Goal: Task Accomplishment & Management: Use online tool/utility

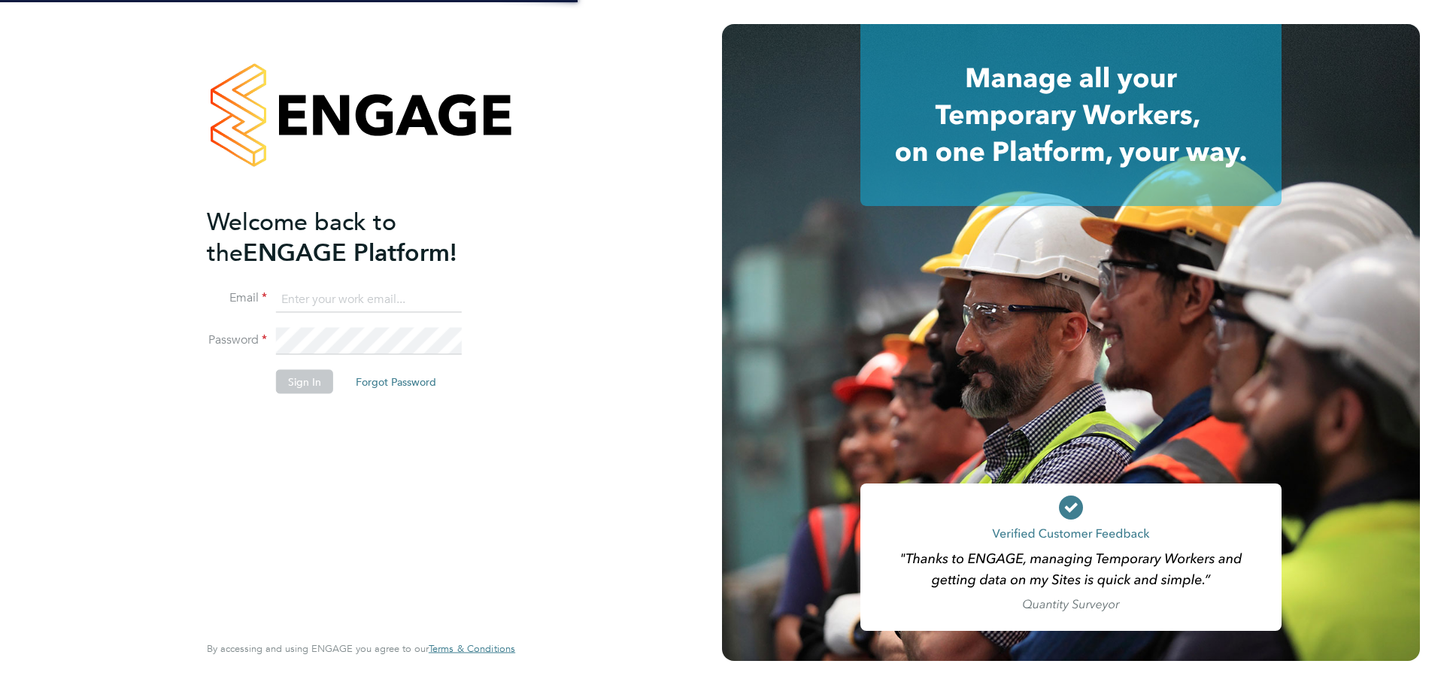
type input "ciaran.poole@randstad.co.uk"
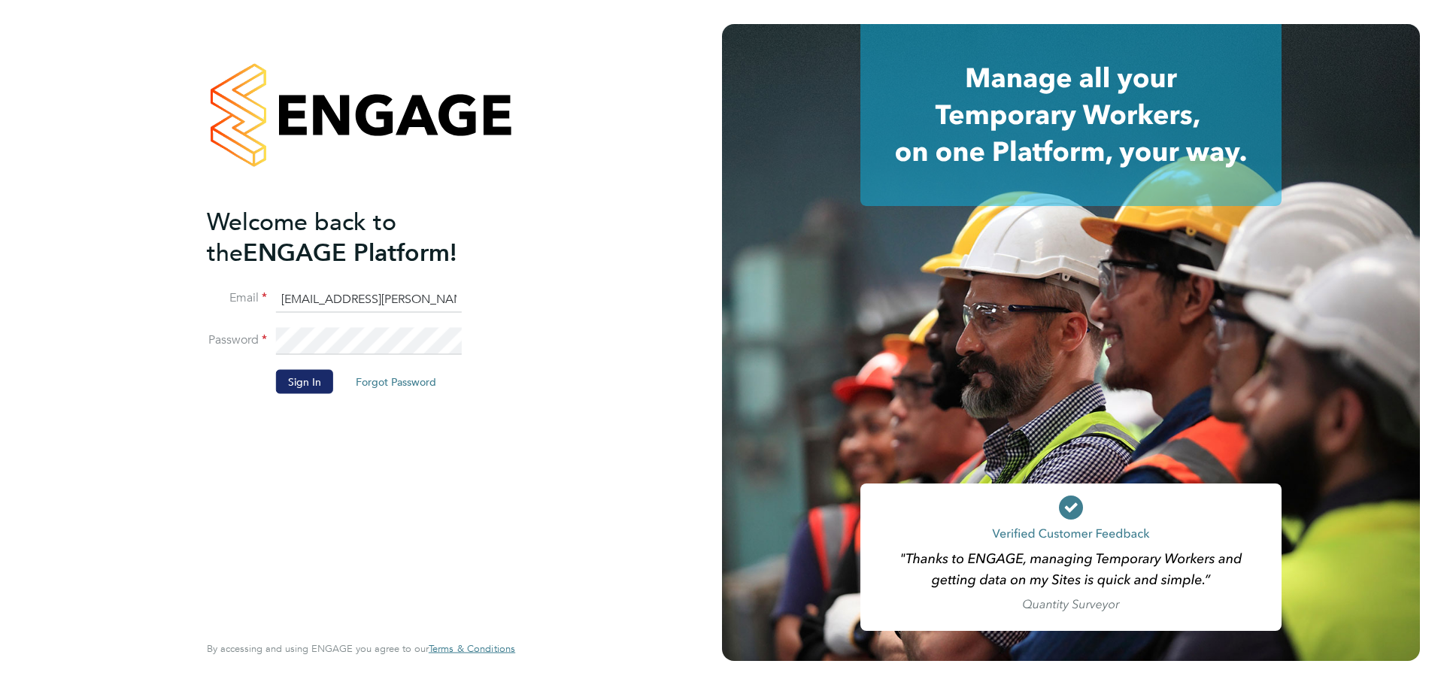
click at [298, 378] on button "Sign In" at bounding box center [304, 382] width 57 height 24
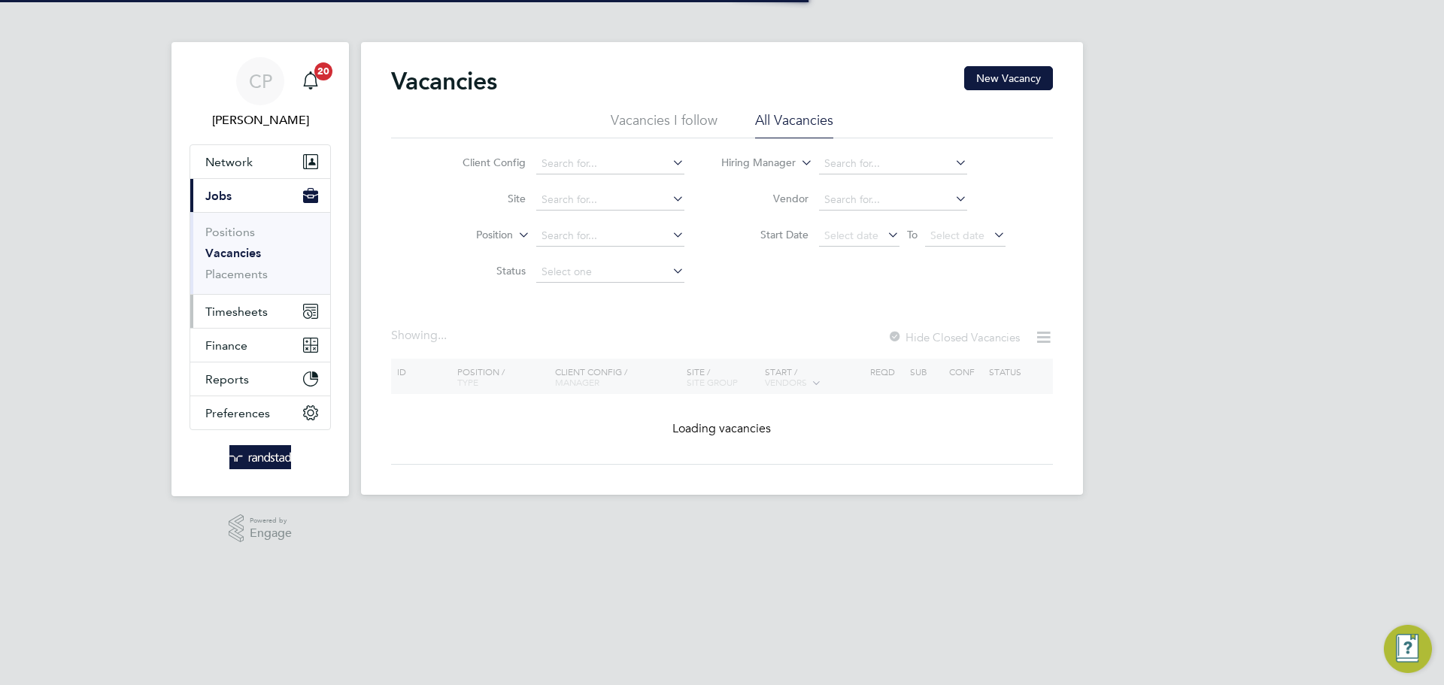
click at [251, 308] on span "Timesheets" at bounding box center [236, 312] width 62 height 14
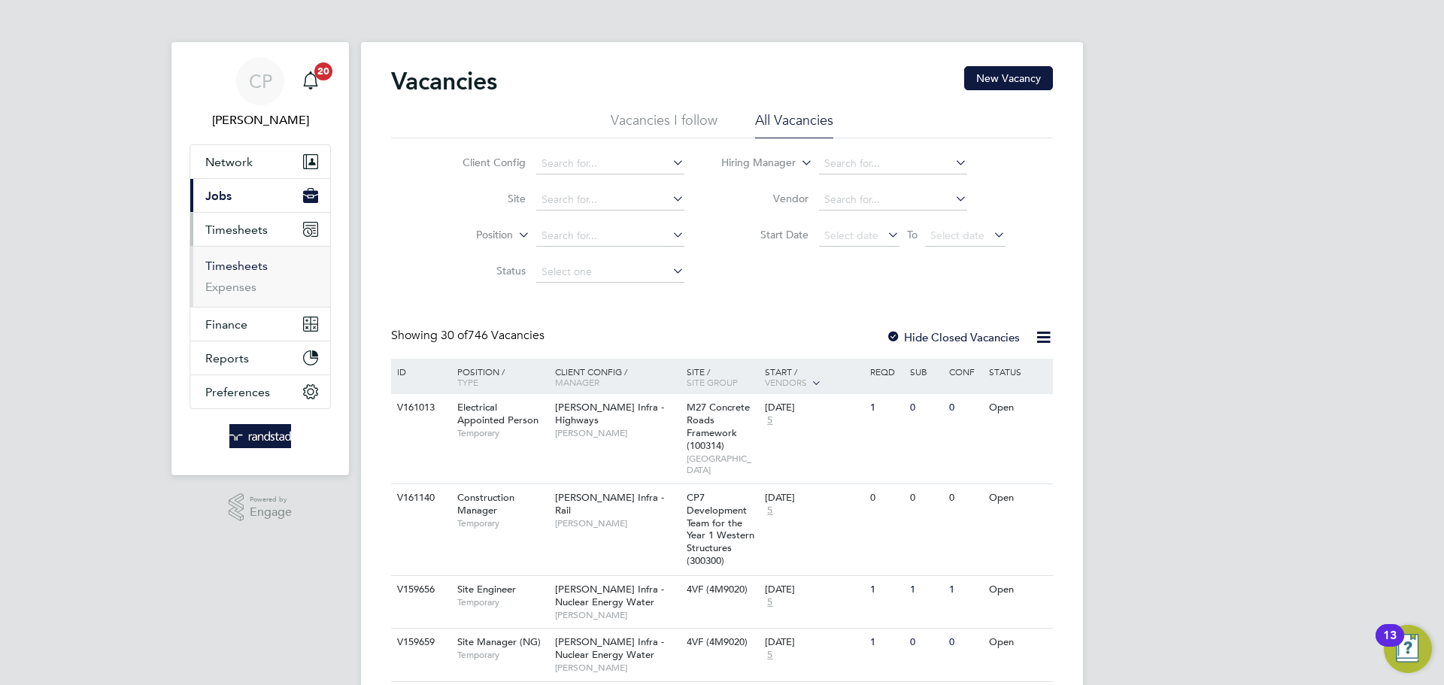
click at [256, 263] on link "Timesheets" at bounding box center [236, 266] width 62 height 14
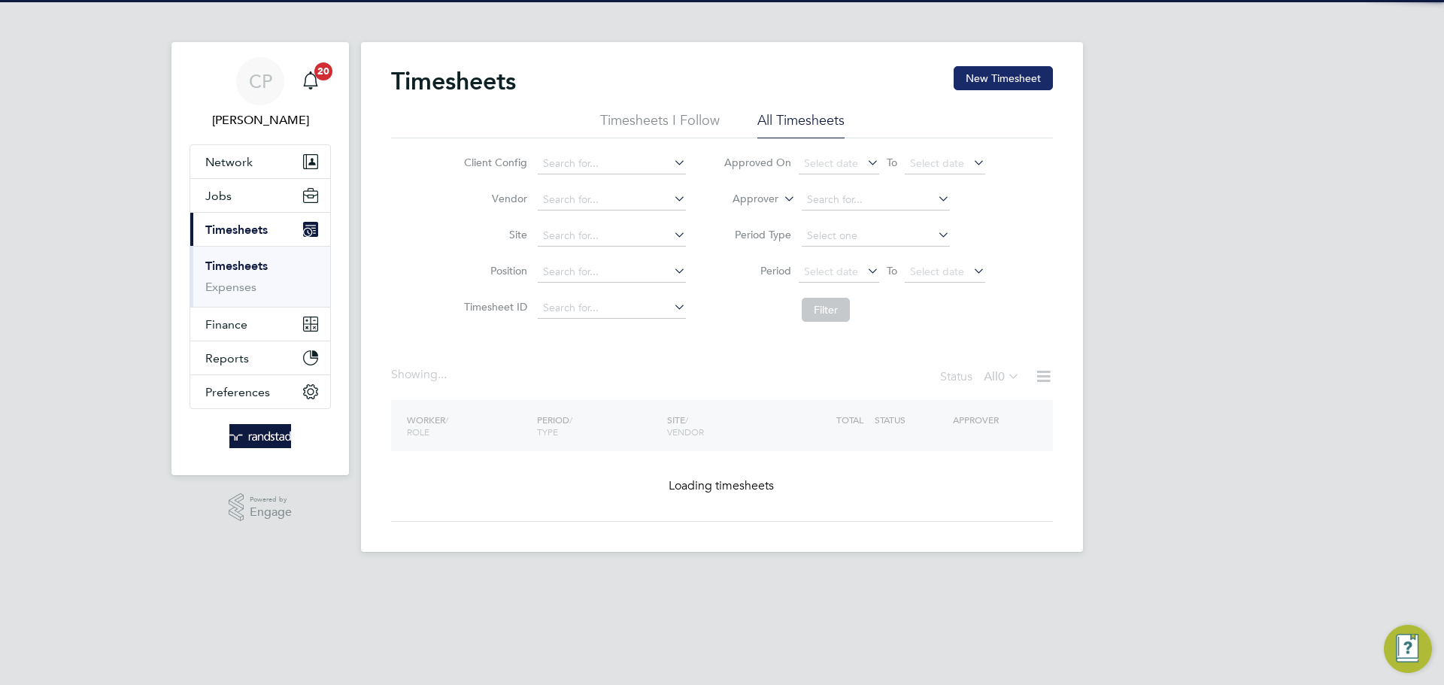
click at [1031, 68] on button "New Timesheet" at bounding box center [1003, 78] width 99 height 24
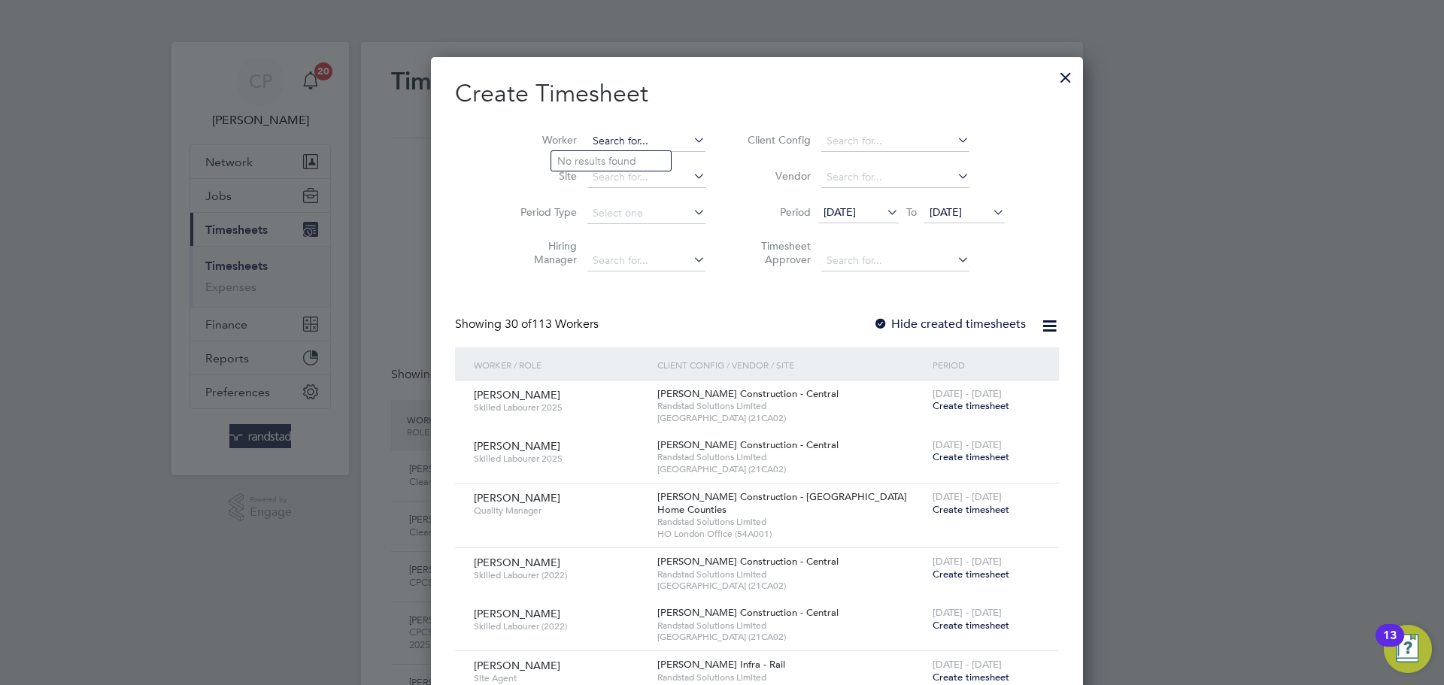
click at [627, 135] on input at bounding box center [646, 141] width 118 height 21
click at [648, 153] on li "[PERSON_NAME]" at bounding box center [646, 161] width 190 height 20
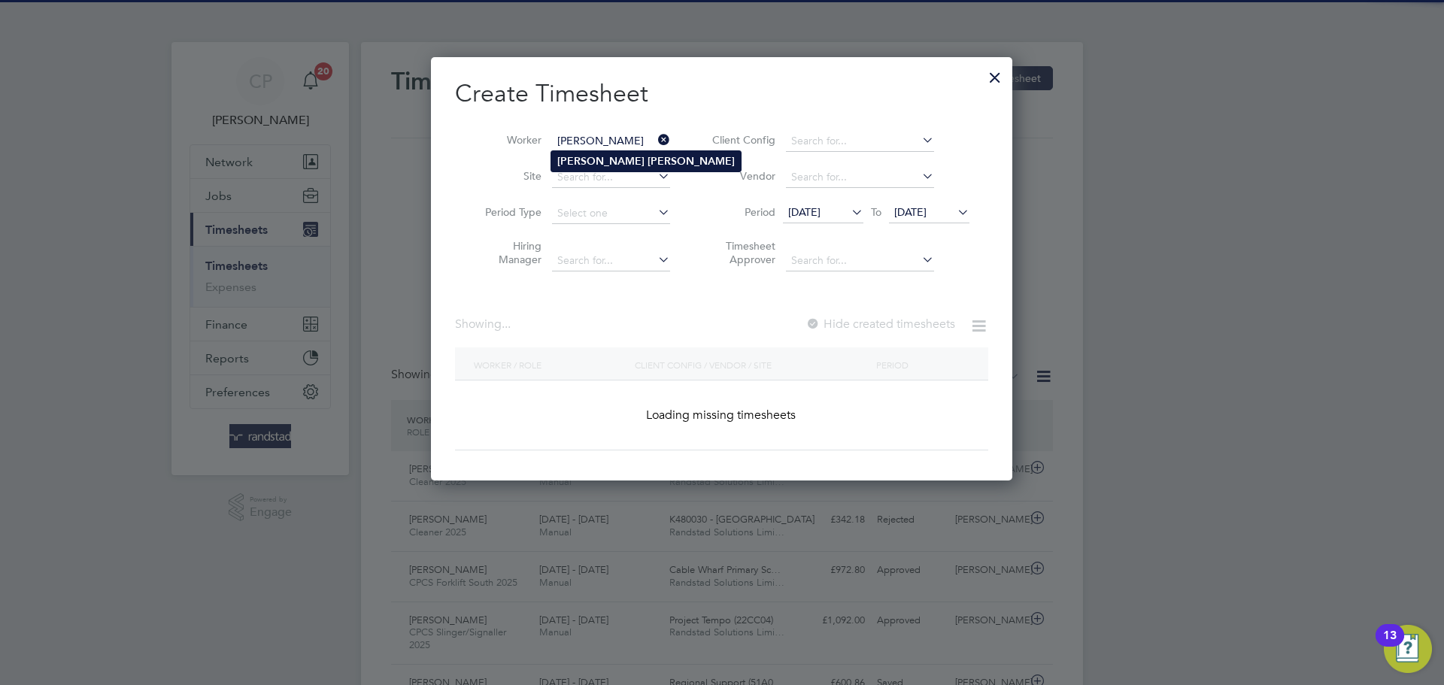
type input "[PERSON_NAME]"
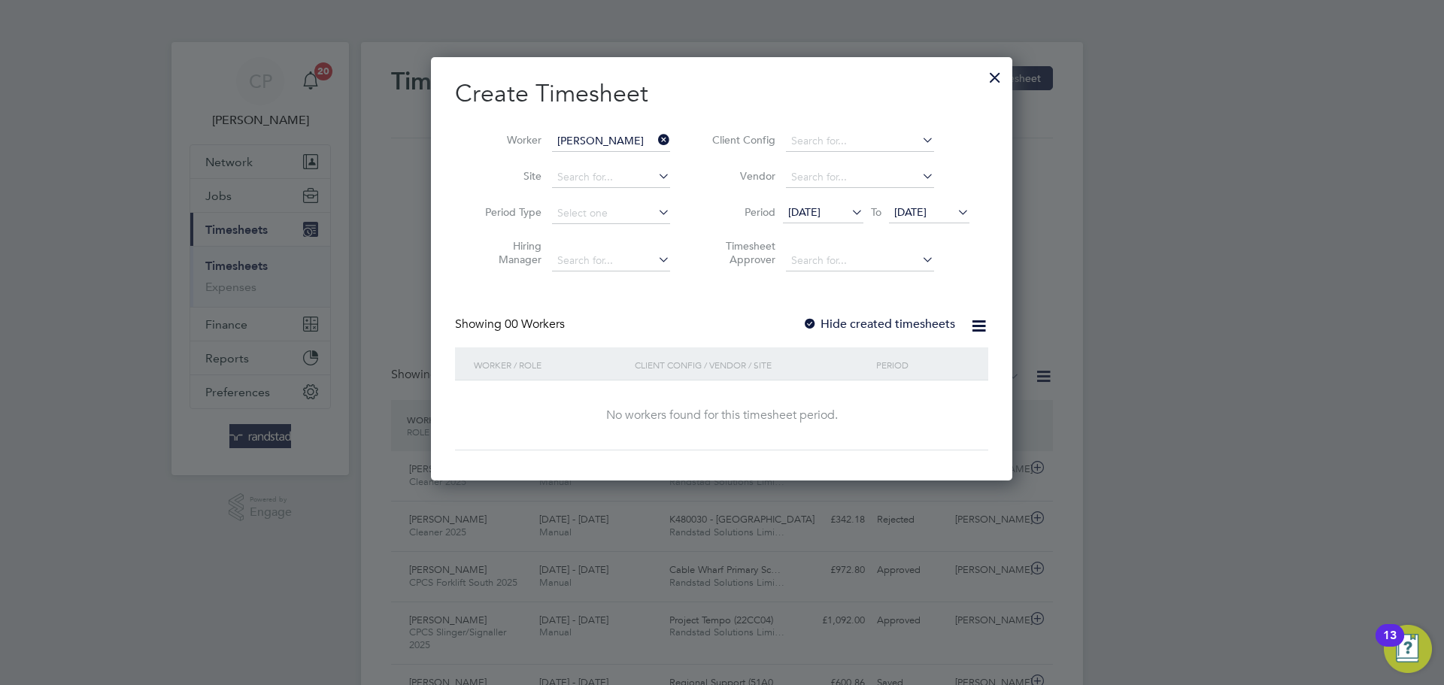
click at [922, 220] on span "[DATE]" at bounding box center [929, 213] width 80 height 20
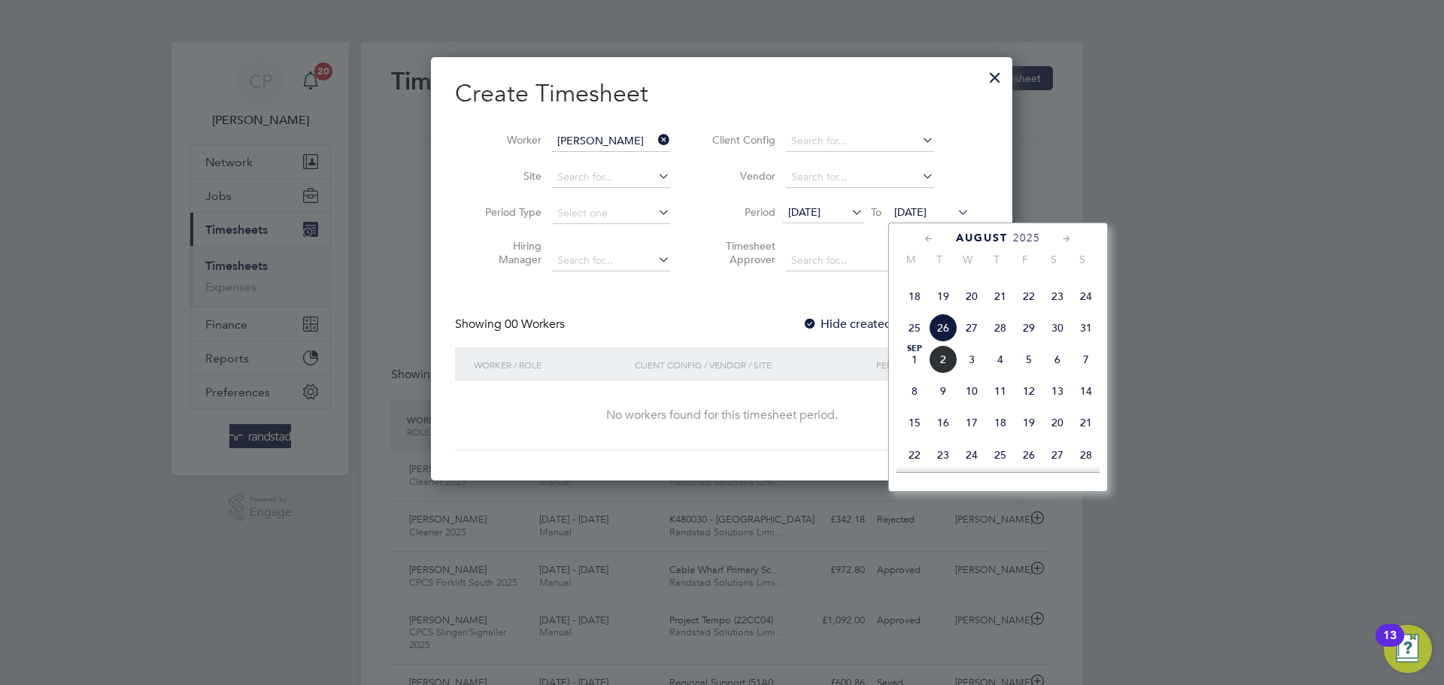
click at [924, 374] on span "[DATE]" at bounding box center [914, 359] width 29 height 29
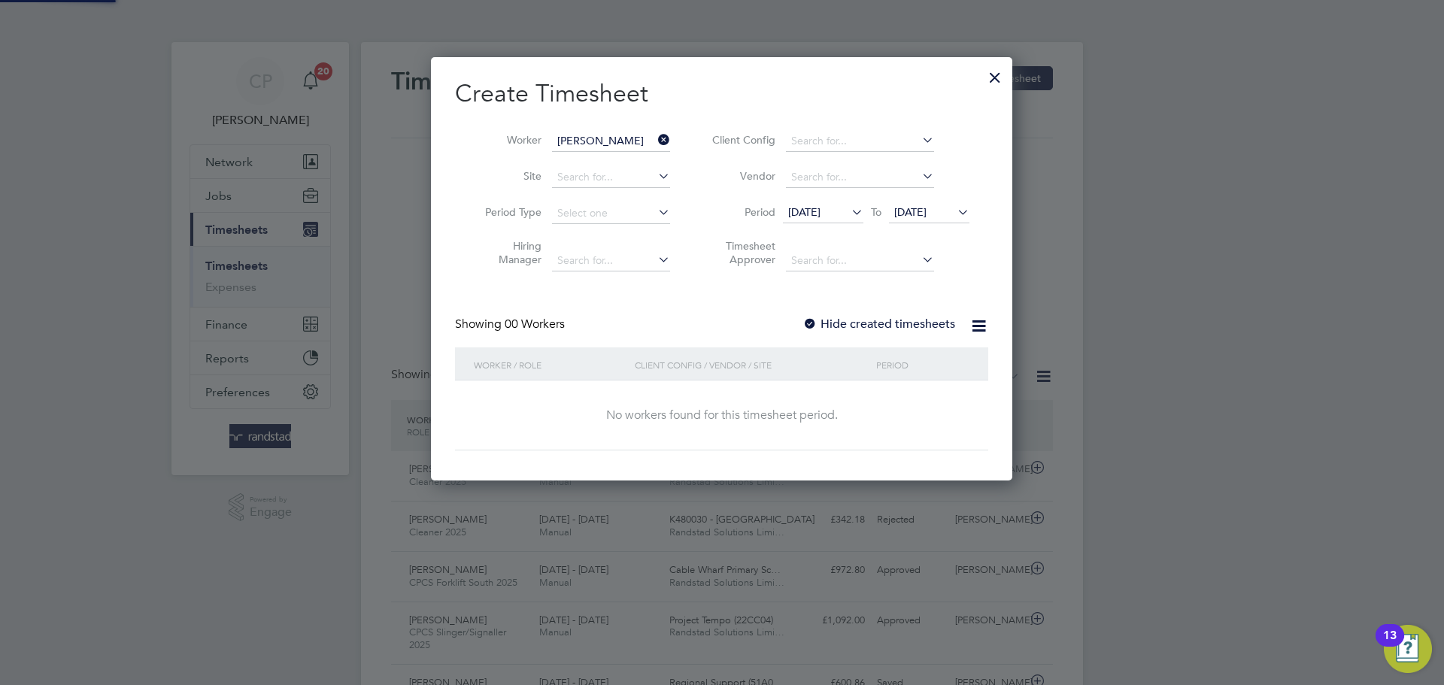
click at [893, 328] on label "Hide created timesheets" at bounding box center [878, 324] width 153 height 15
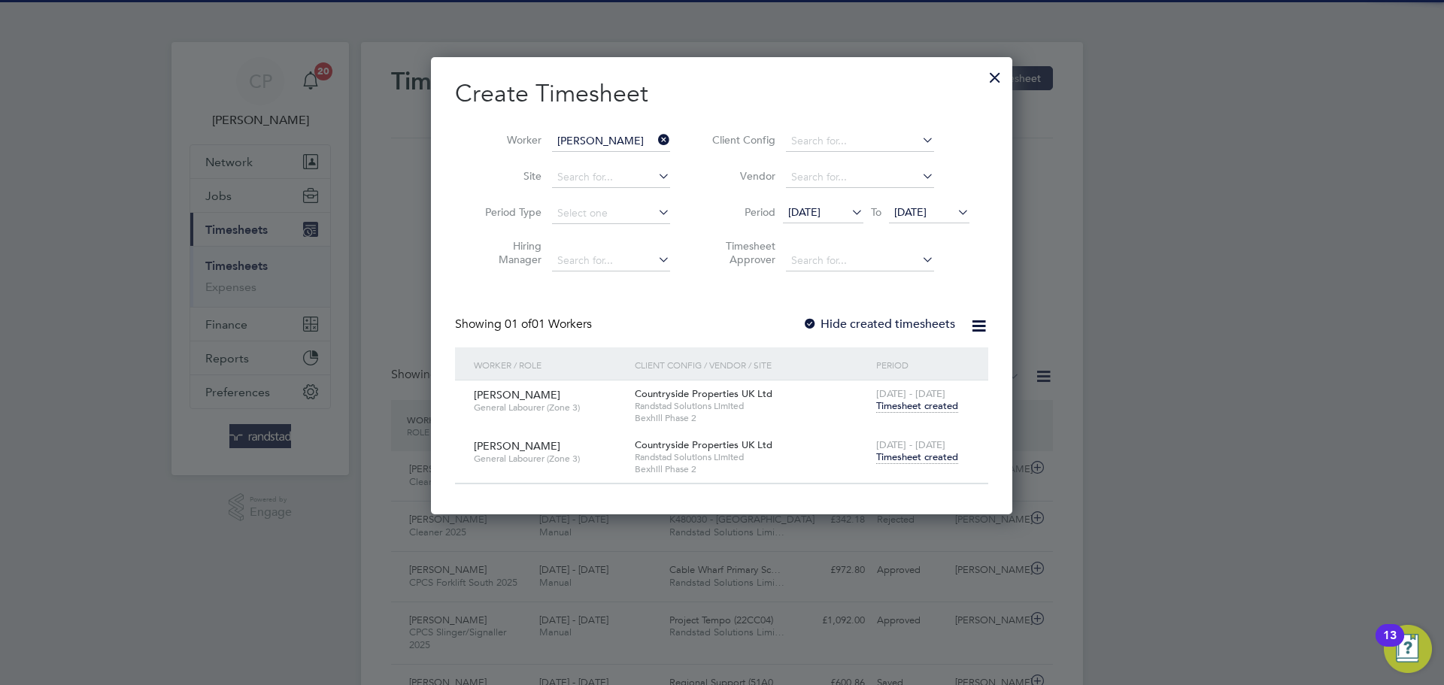
click at [920, 453] on span "Timesheet created" at bounding box center [917, 457] width 82 height 14
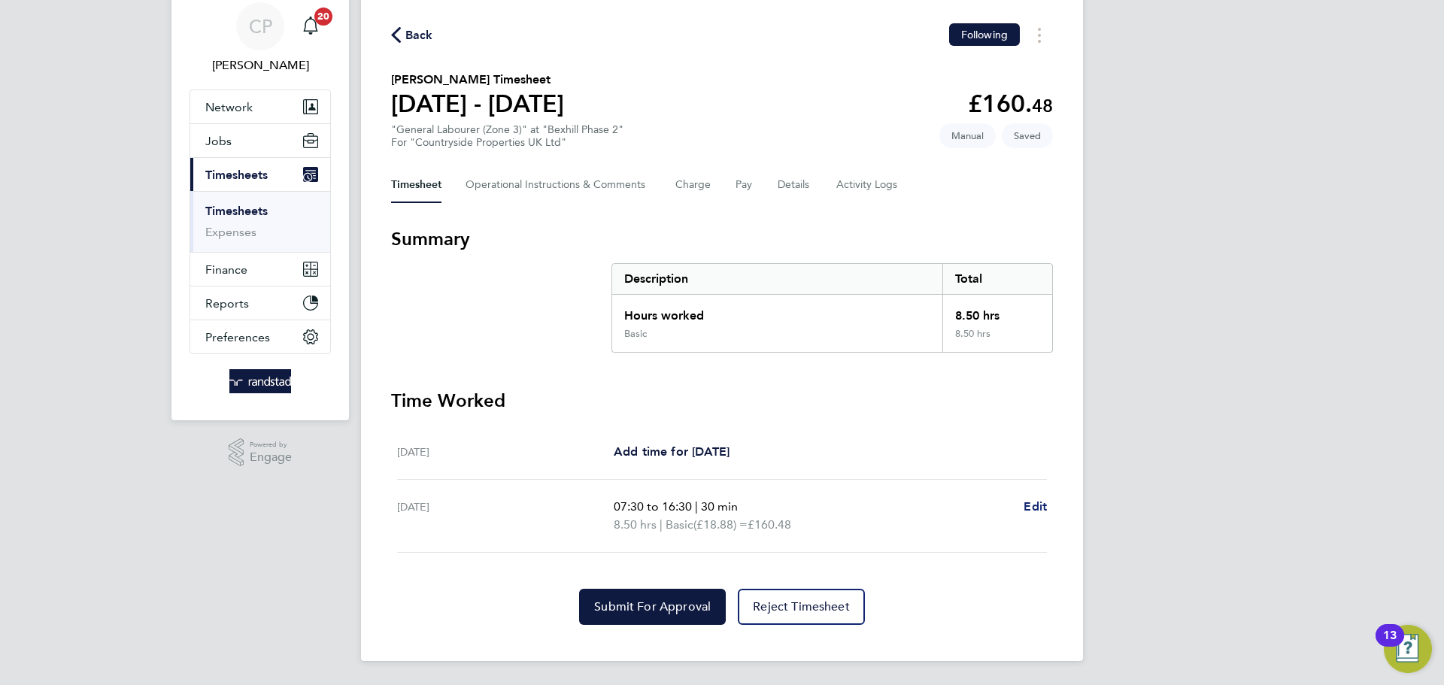
click at [1025, 506] on span "Edit" at bounding box center [1035, 506] width 23 height 14
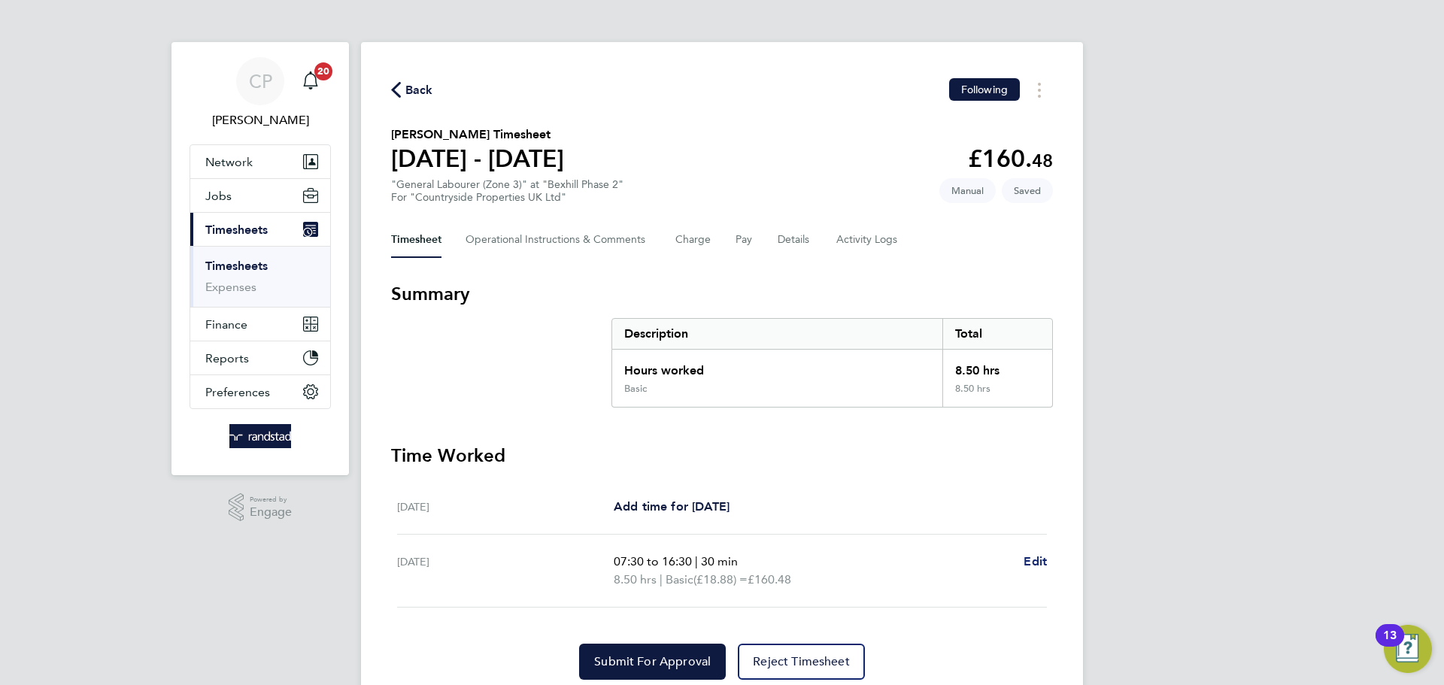
select select "30"
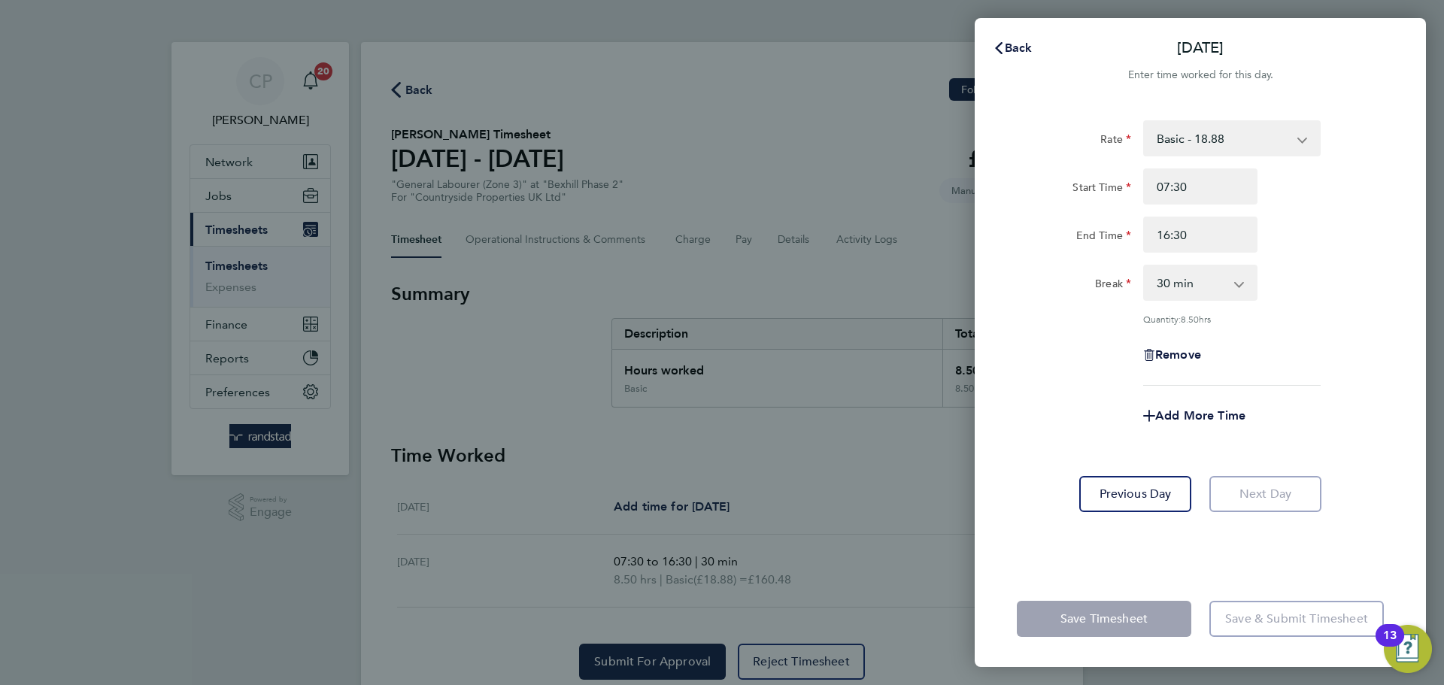
click at [1287, 490] on app-form-button "Next Day" at bounding box center [1260, 494] width 121 height 36
click at [1021, 59] on button "Back" at bounding box center [1013, 48] width 70 height 30
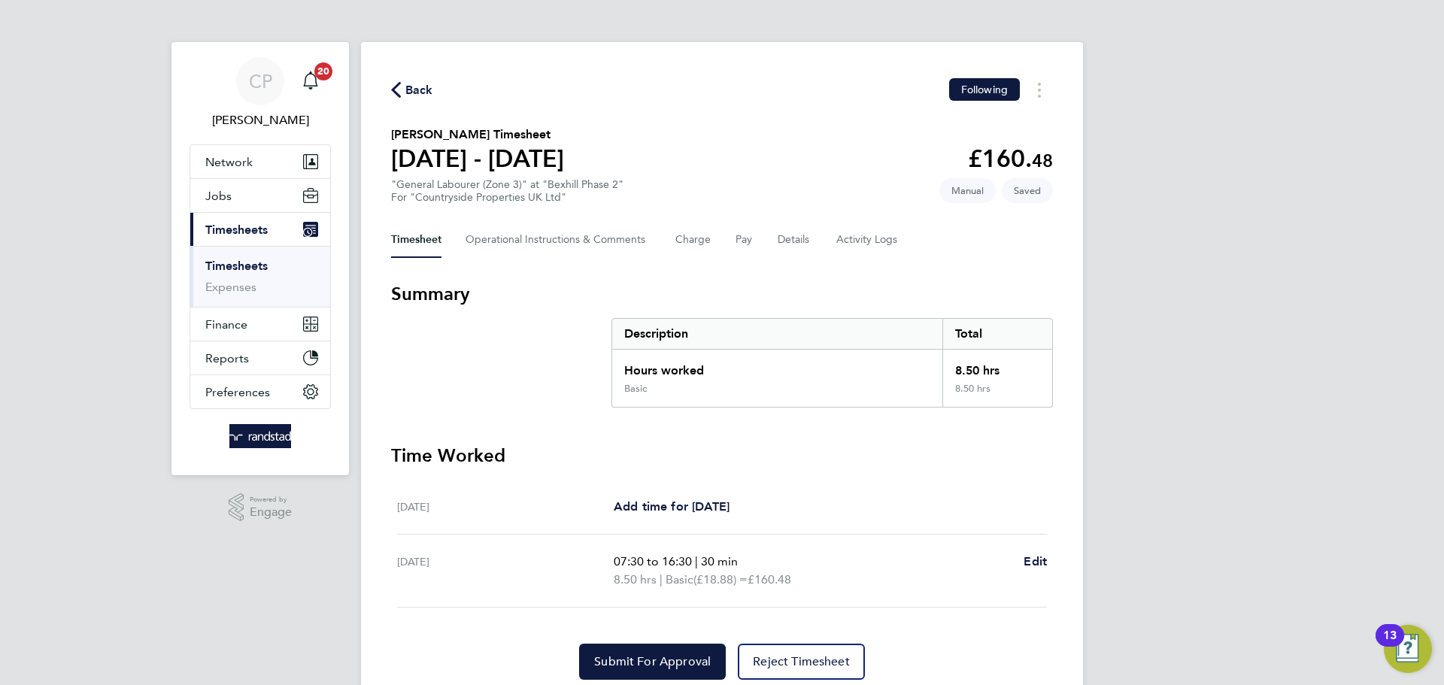
click at [391, 86] on icon "button" at bounding box center [396, 90] width 10 height 16
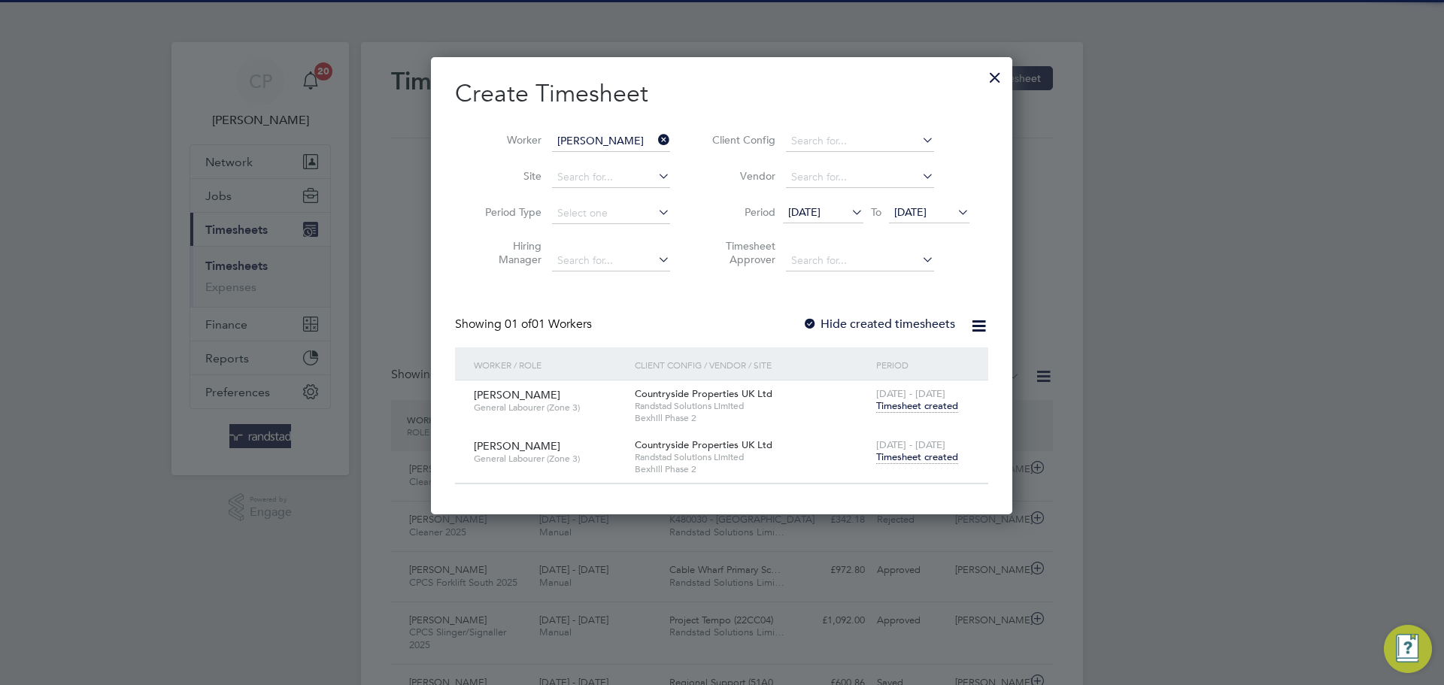
scroll to position [38, 131]
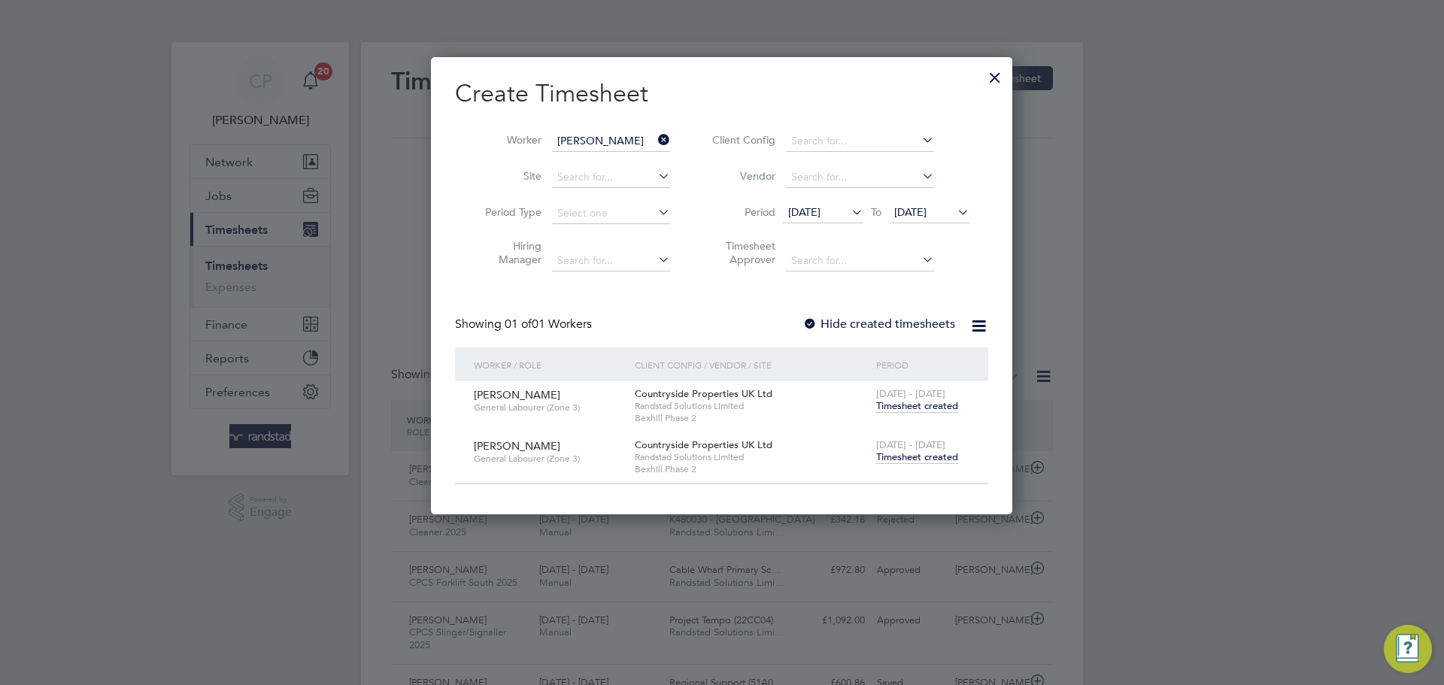
click at [655, 143] on icon at bounding box center [655, 139] width 0 height 21
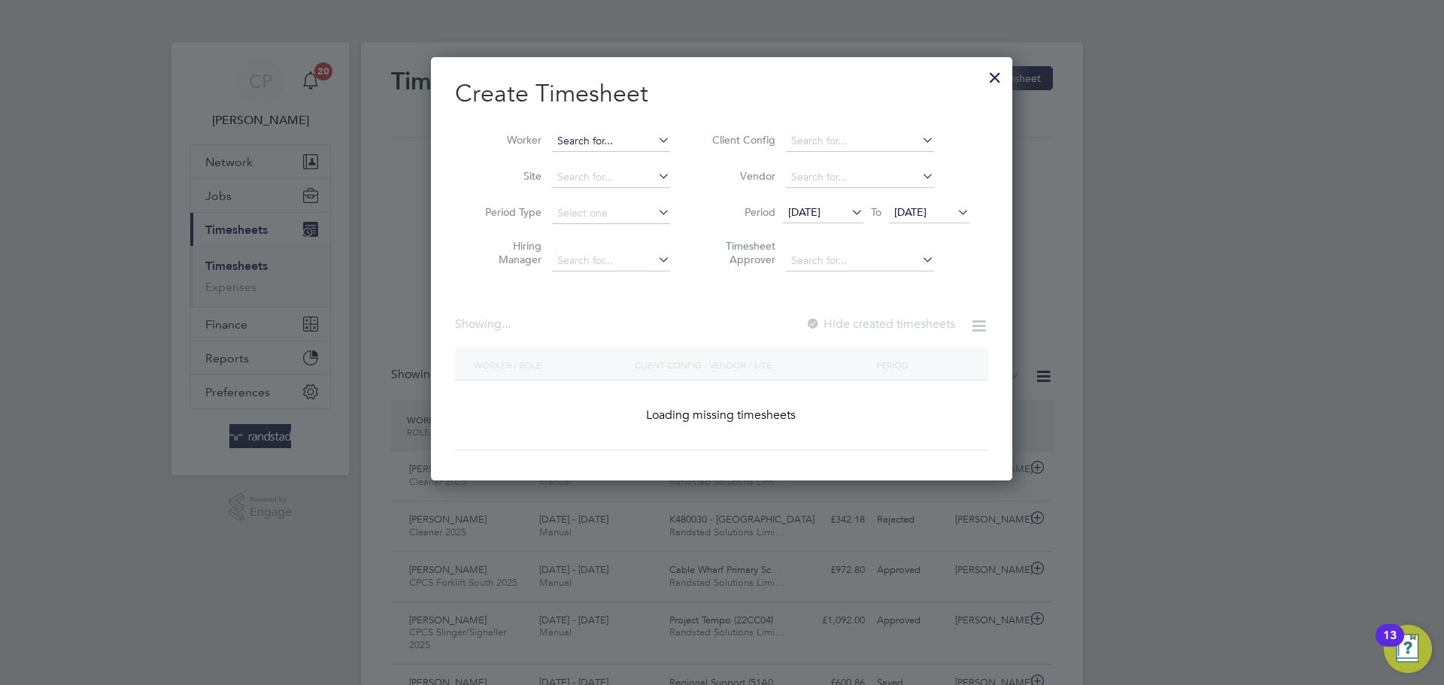
click at [623, 137] on input at bounding box center [611, 141] width 118 height 21
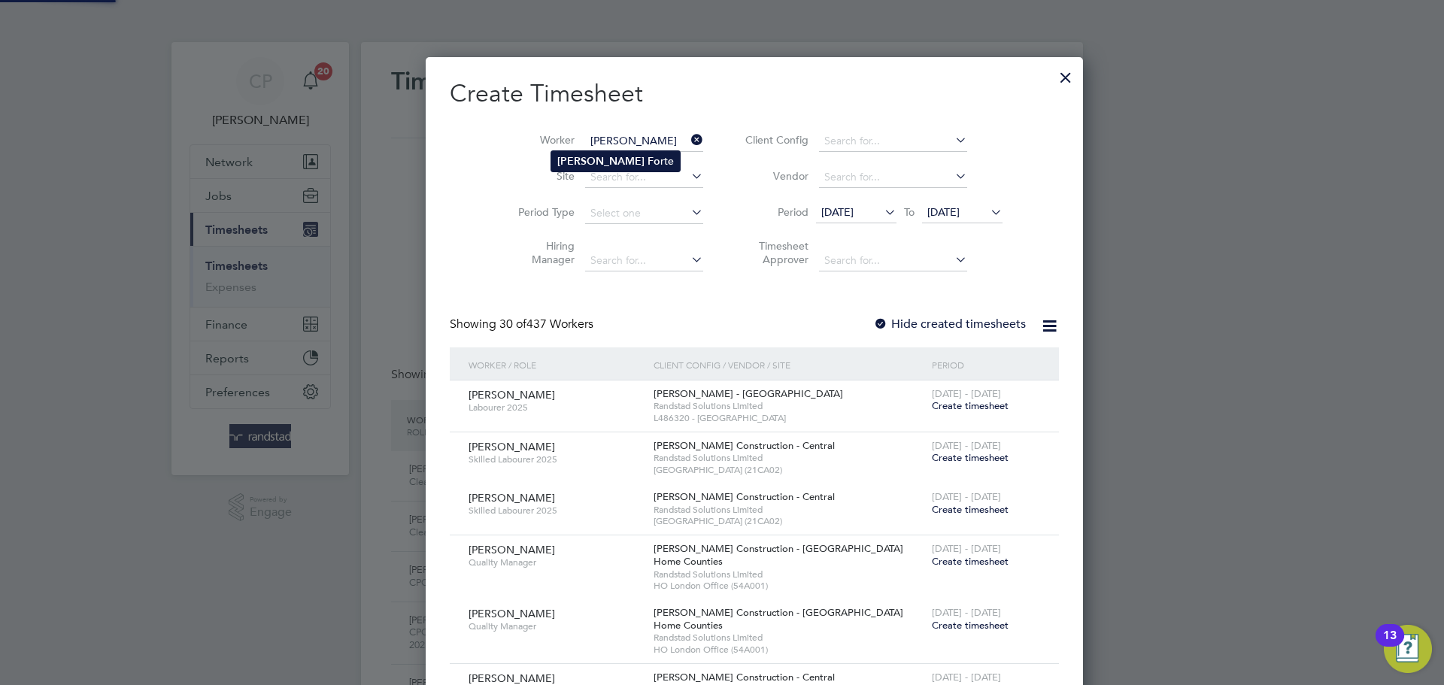
click at [652, 156] on li "[PERSON_NAME] rte" at bounding box center [615, 161] width 129 height 20
type input "[PERSON_NAME]"
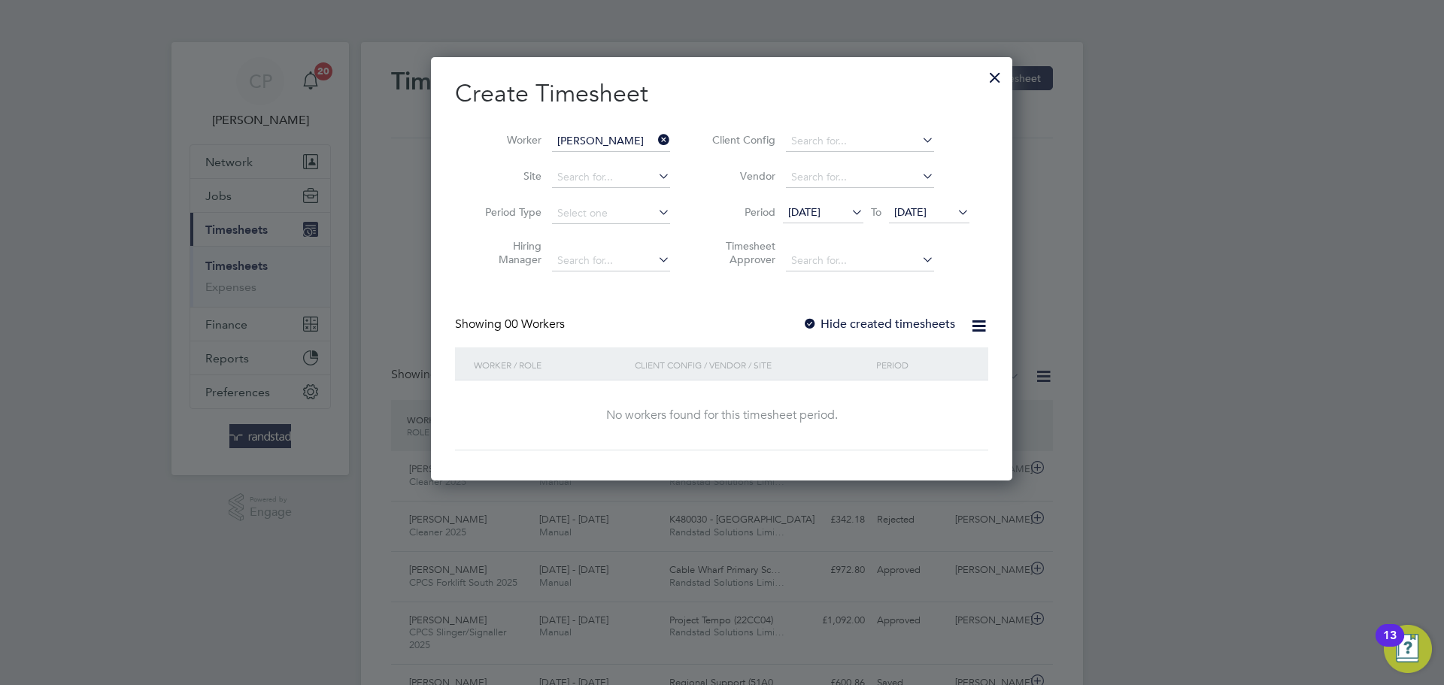
click at [884, 332] on div "Showing 00 Workers Hide created timesheets" at bounding box center [721, 332] width 533 height 31
click at [884, 323] on label "Hide created timesheets" at bounding box center [878, 324] width 153 height 15
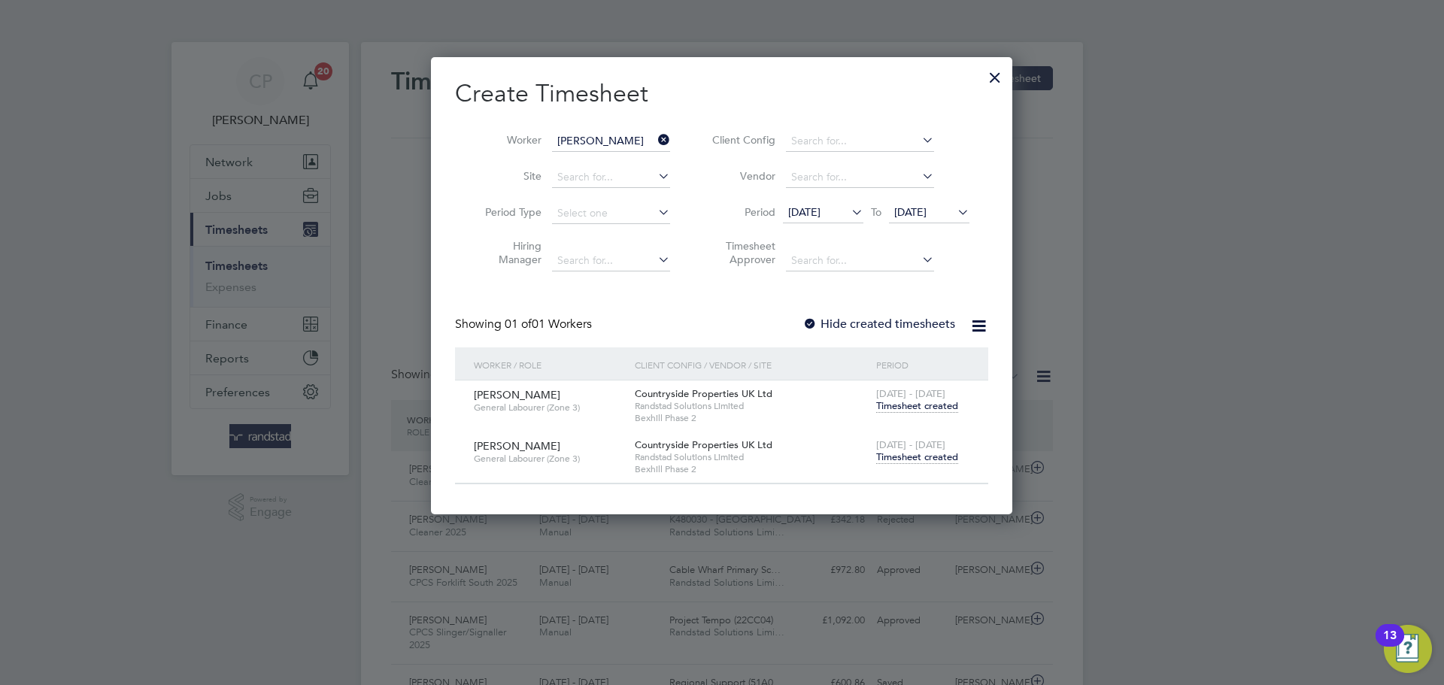
click at [928, 456] on span "Timesheet created" at bounding box center [917, 457] width 82 height 14
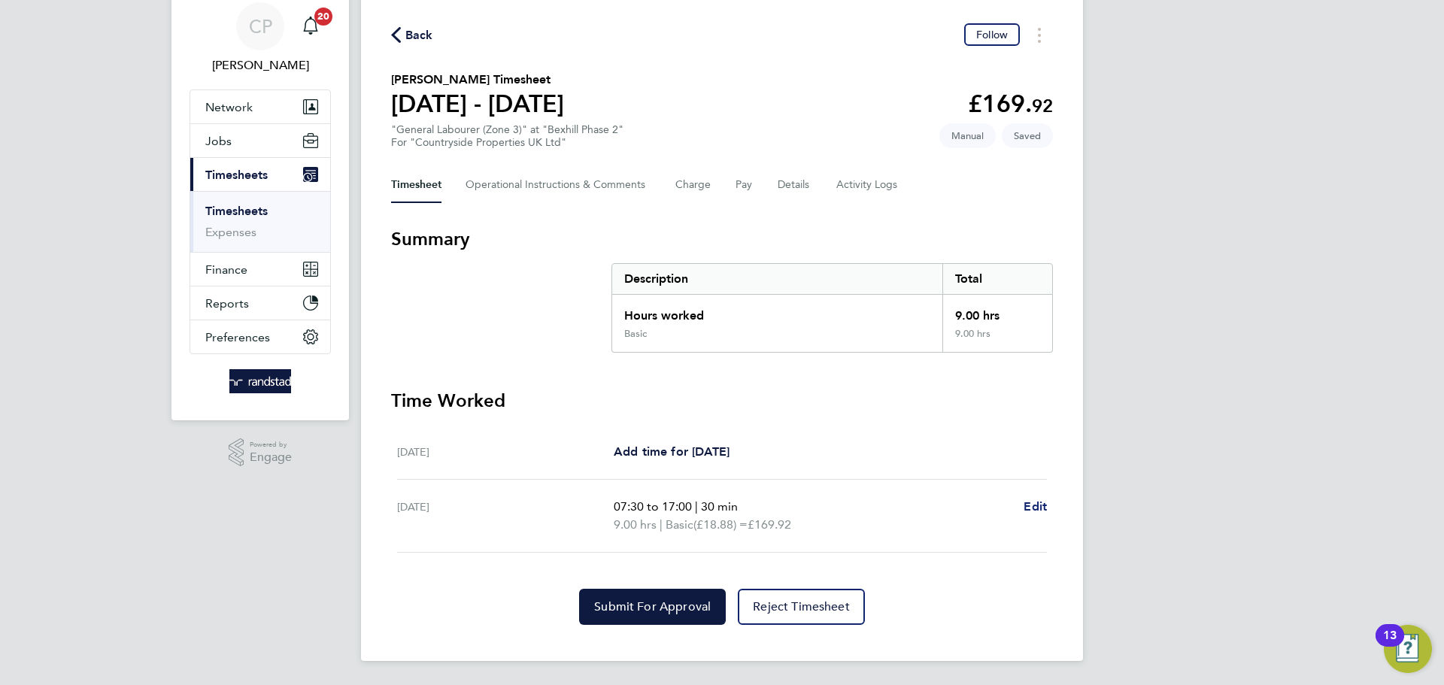
click at [1039, 511] on span "Edit" at bounding box center [1035, 506] width 23 height 14
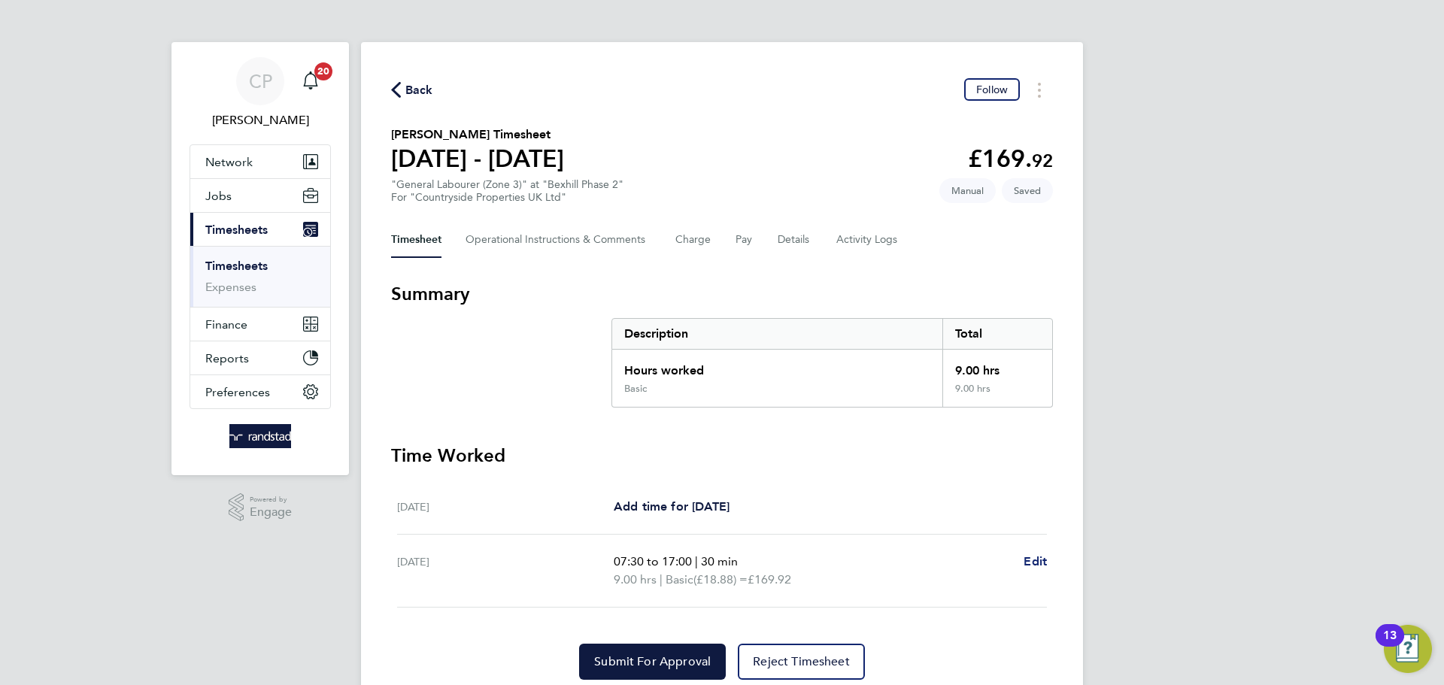
select select "30"
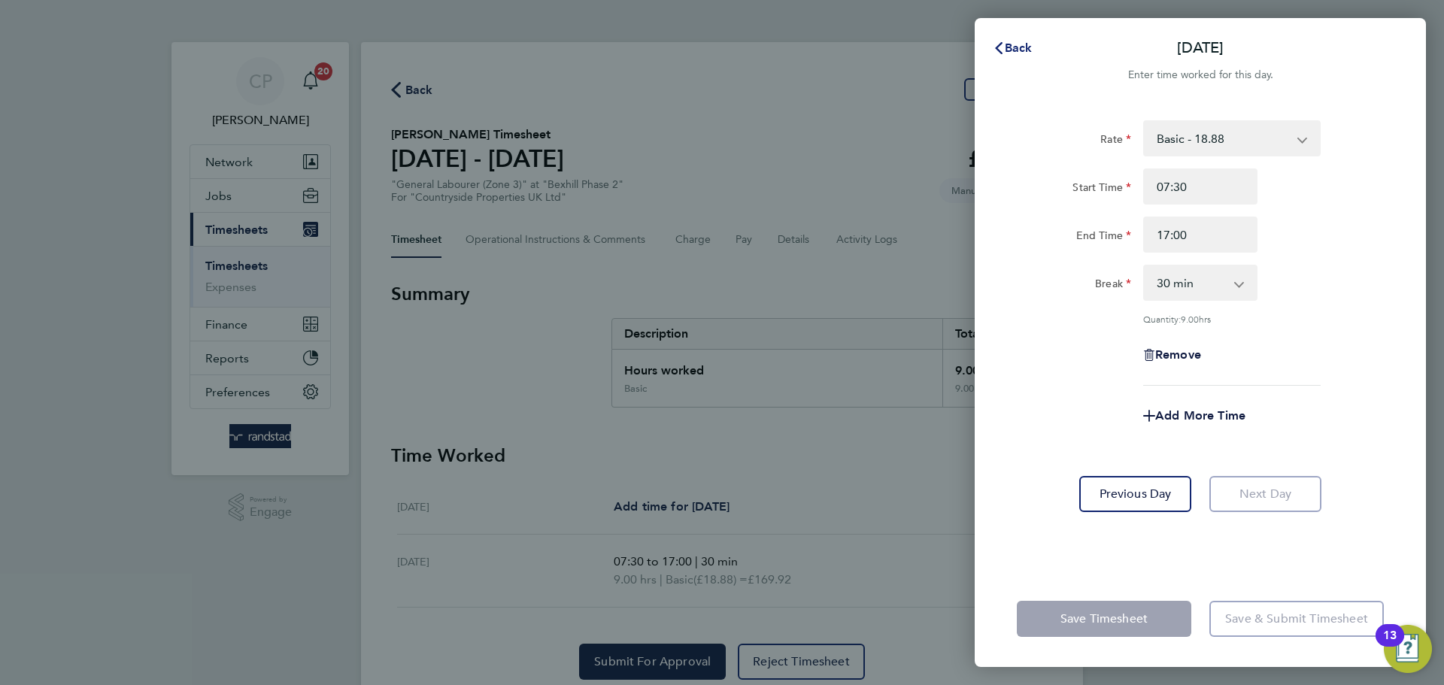
click at [997, 52] on icon "button" at bounding box center [999, 48] width 12 height 12
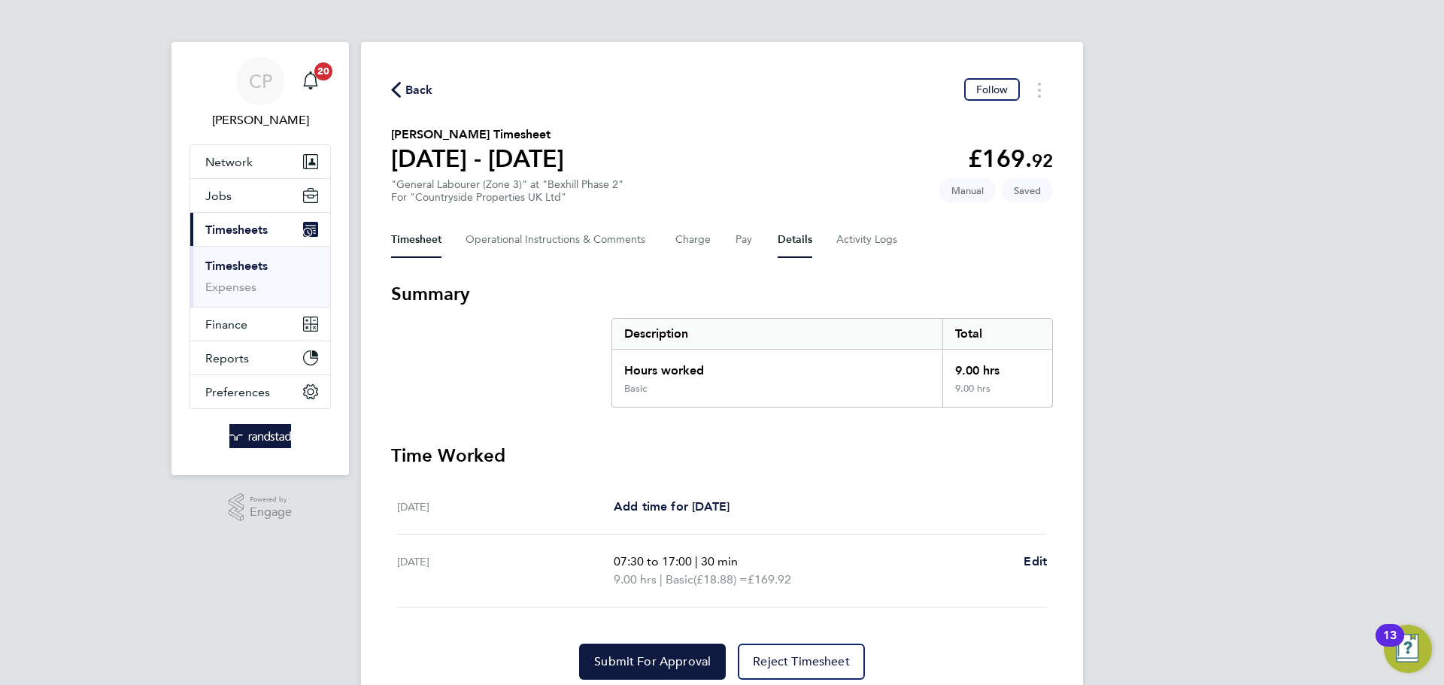
click at [786, 235] on button "Details" at bounding box center [795, 240] width 35 height 36
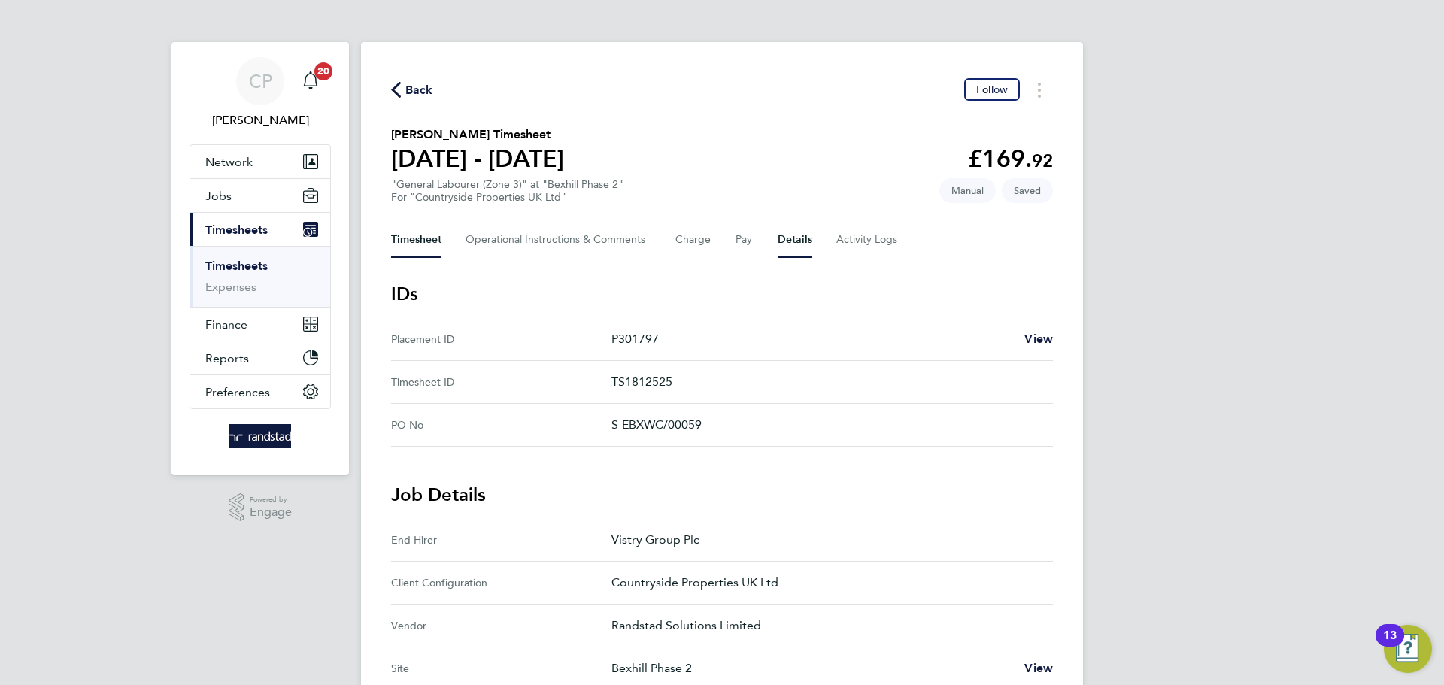
click at [431, 235] on button "Timesheet" at bounding box center [416, 240] width 50 height 36
